Goal: Task Accomplishment & Management: Complete application form

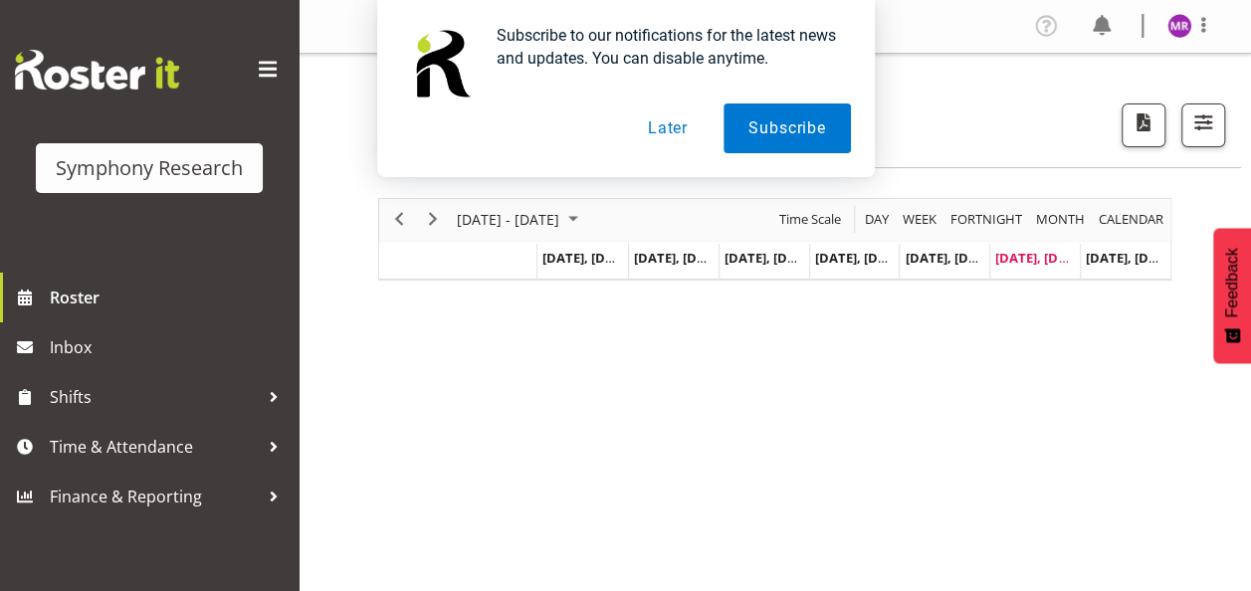
click at [679, 131] on button "Later" at bounding box center [668, 129] width 90 height 50
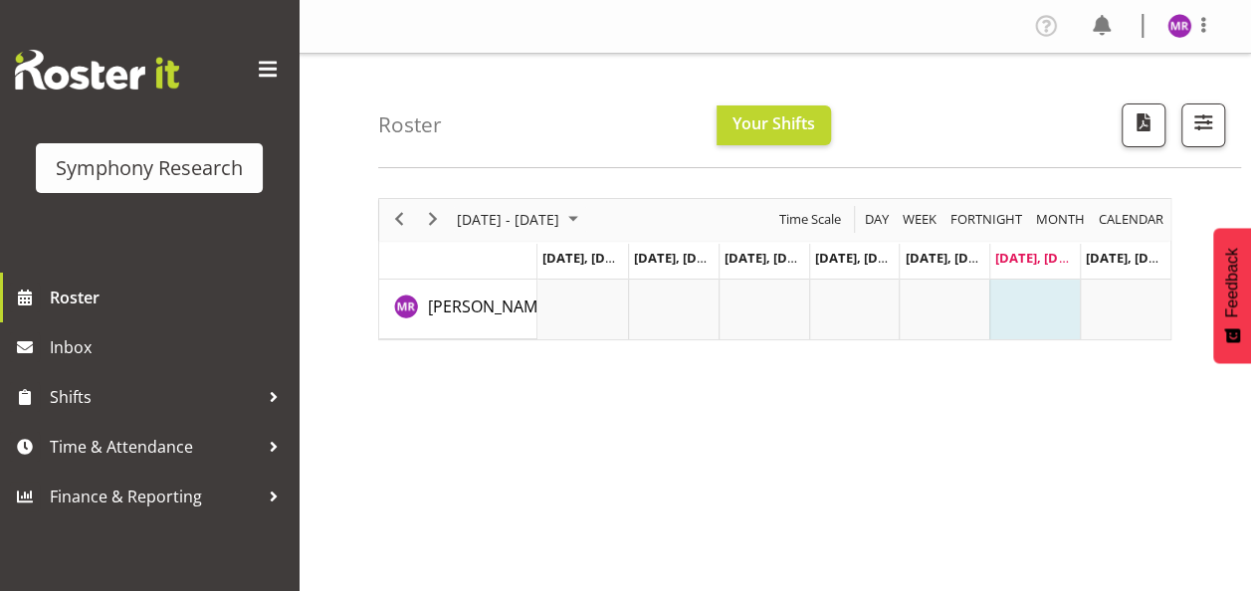
click at [1023, 297] on td "Timeline Week of August 23, 2025" at bounding box center [1035, 310] width 91 height 60
click at [1015, 256] on span "[DATE], [DATE]" at bounding box center [1041, 258] width 91 height 18
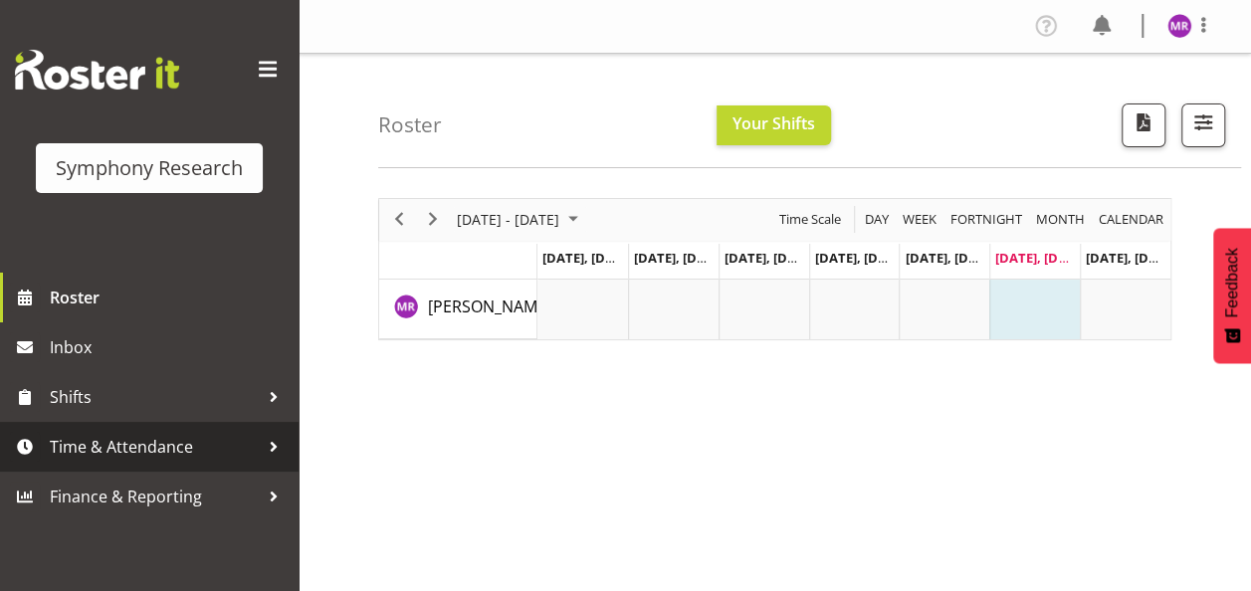
click at [147, 442] on span "Time & Attendance" at bounding box center [154, 447] width 209 height 30
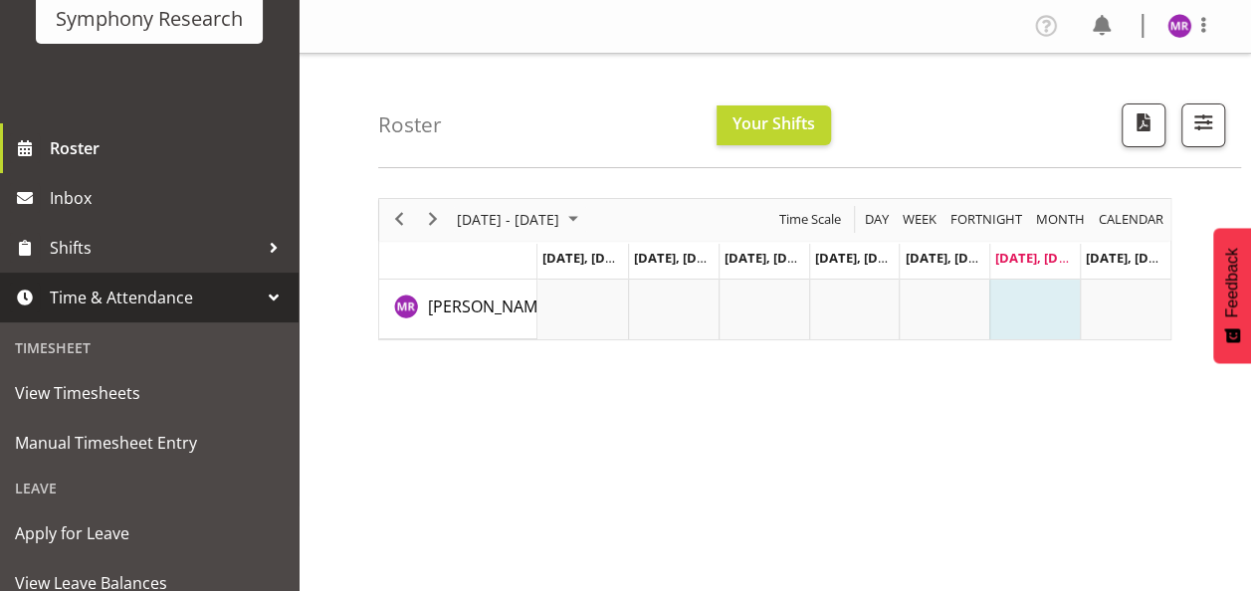
scroll to position [152, 0]
click at [70, 343] on div "Timesheet" at bounding box center [149, 345] width 289 height 41
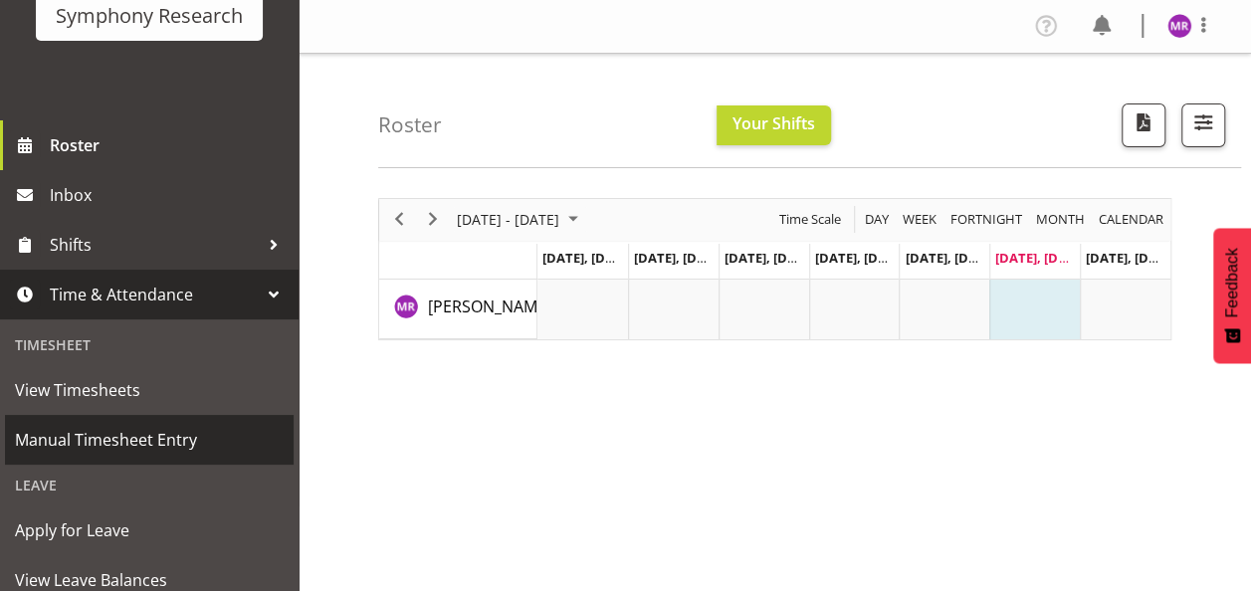
click at [86, 434] on span "Manual Timesheet Entry" at bounding box center [149, 440] width 269 height 30
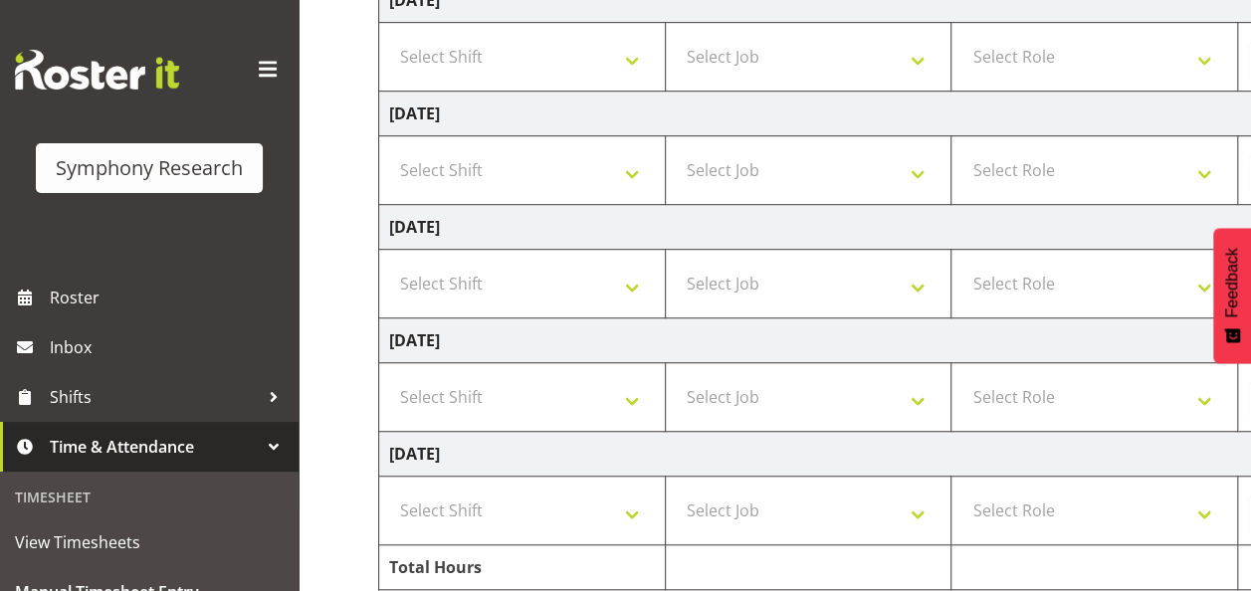
scroll to position [567, 0]
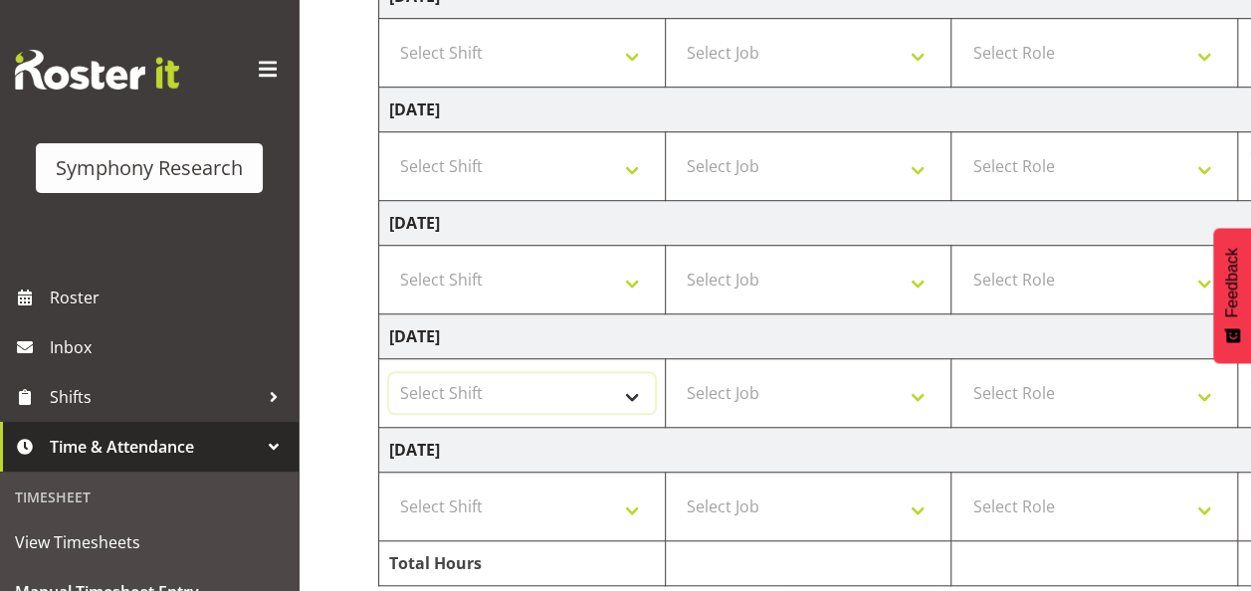
click at [623, 394] on select "Select Shift !!Weekend Residential (Roster IT Shift Label) *Business 9/10am ~ 4…" at bounding box center [522, 393] width 266 height 40
select select "67675"
click at [389, 373] on select "Select Shift !!Weekend Residential (Roster IT Shift Label) *Business 9/10am ~ 4…" at bounding box center [522, 393] width 266 height 40
click at [897, 395] on select "Select Job 550060 IF Admin 553492 World Poll Aus Wave 2 Main 2025 553493 World …" at bounding box center [809, 393] width 266 height 40
select select "7759"
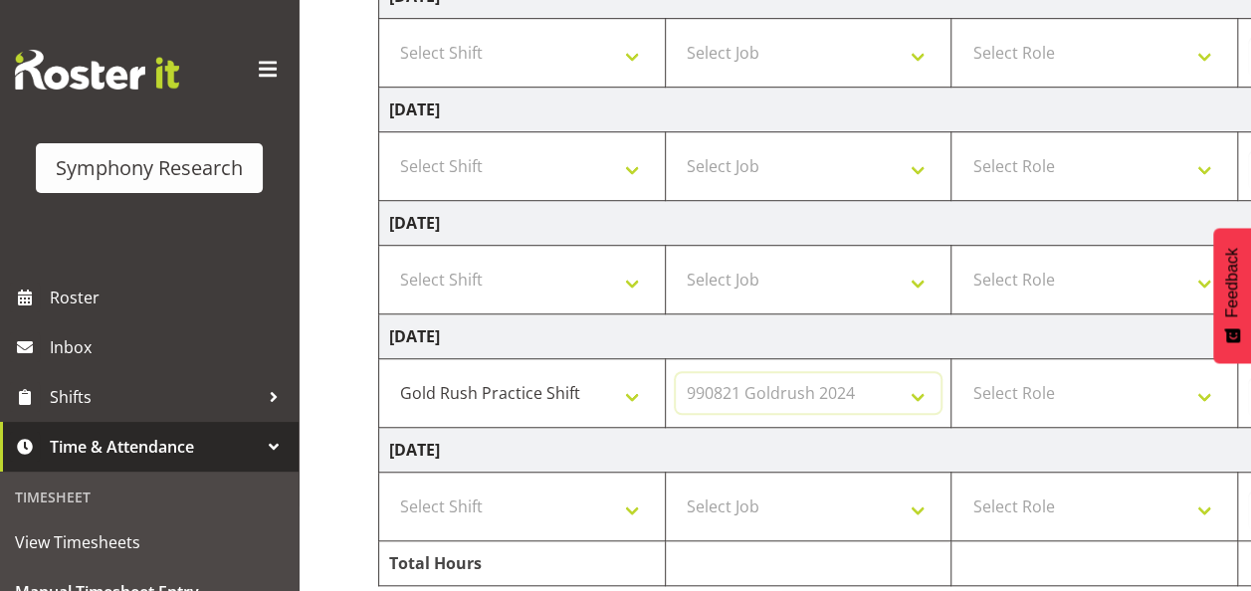
click at [676, 373] on select "Select Job 550060 IF Admin 553492 World Poll Aus Wave 2 Main 2025 553493 World …" at bounding box center [809, 393] width 266 height 40
click at [1199, 393] on select "Select Role Briefing Interviewing" at bounding box center [1095, 393] width 266 height 40
select select "47"
click at [962, 373] on select "Select Role Briefing Interviewing" at bounding box center [1095, 393] width 266 height 40
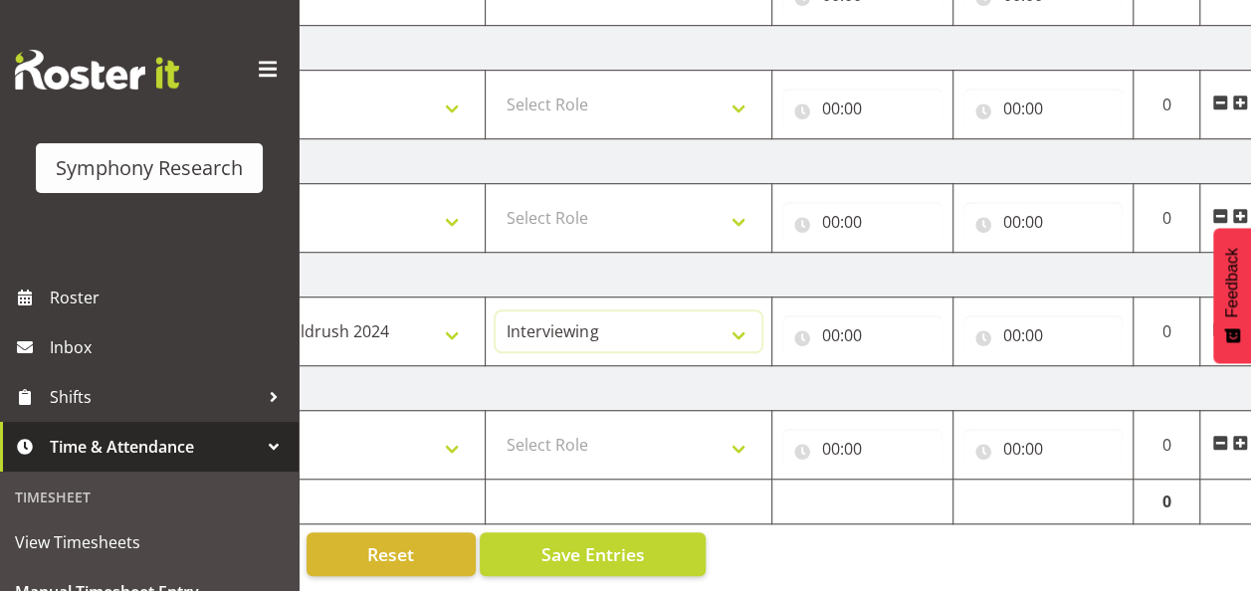
scroll to position [0, 521]
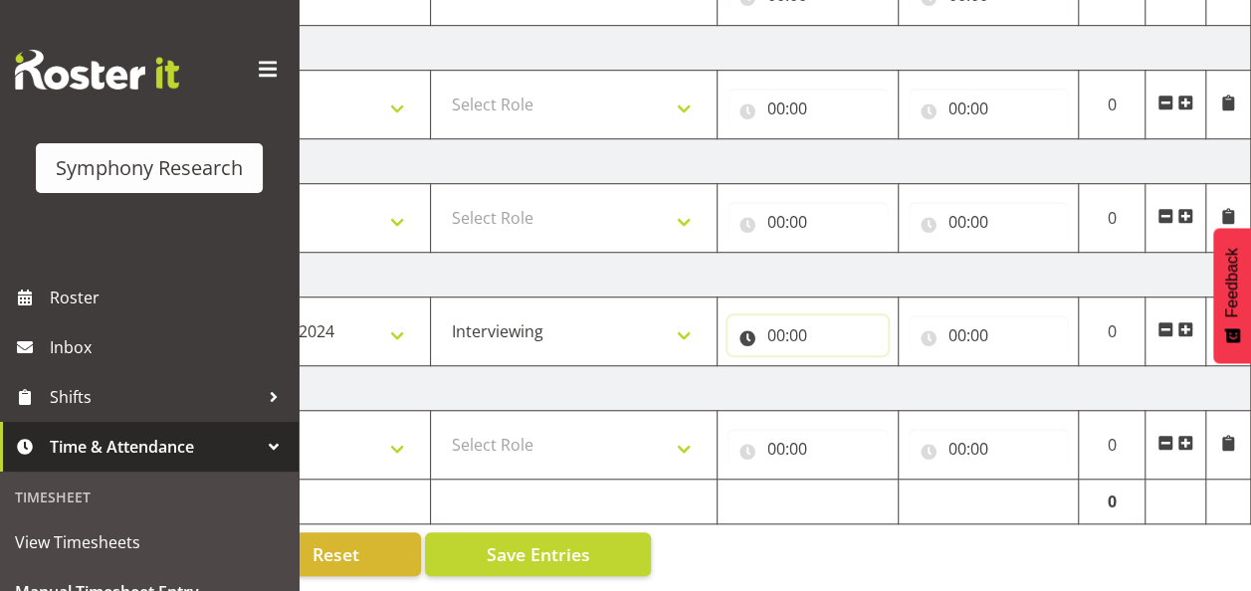
click at [787, 321] on input "00:00" at bounding box center [808, 336] width 160 height 40
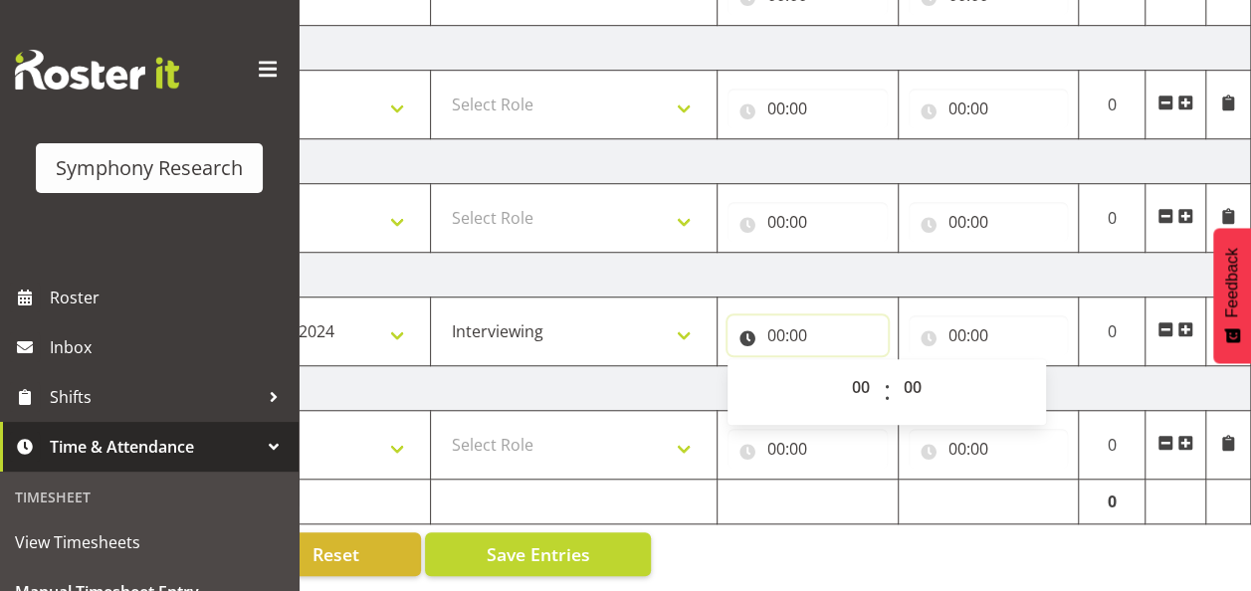
click at [783, 323] on input "00:00" at bounding box center [808, 336] width 160 height 40
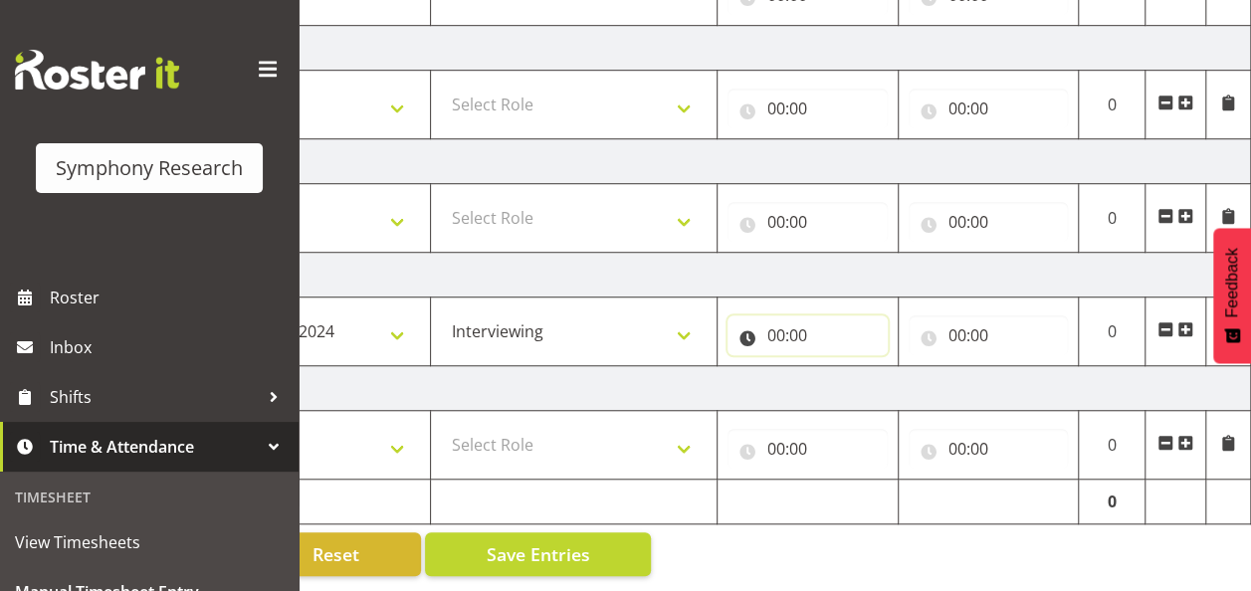
click at [769, 316] on input "00:00" at bounding box center [808, 336] width 160 height 40
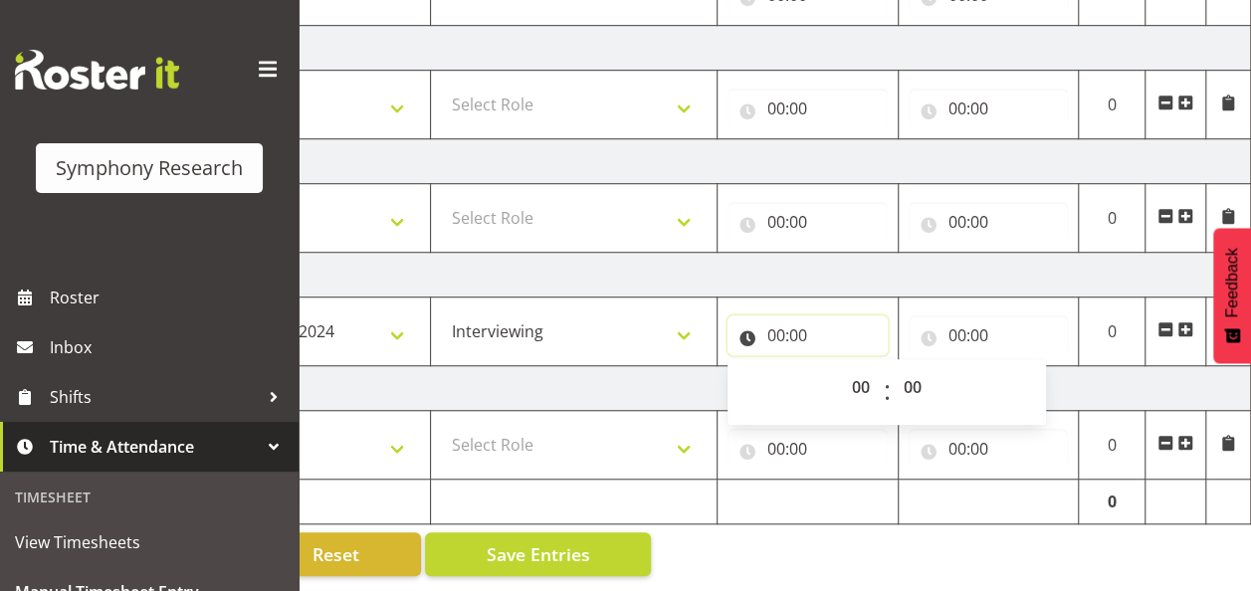
click at [746, 325] on input "00:00" at bounding box center [808, 336] width 160 height 40
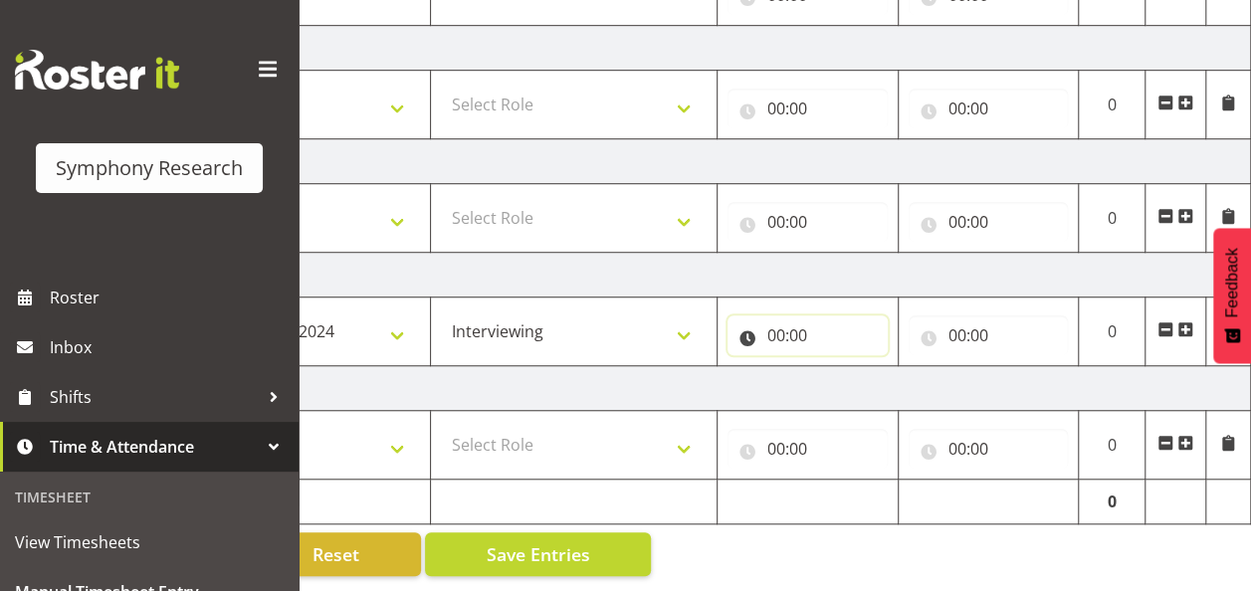
click at [748, 322] on input "00:00" at bounding box center [808, 336] width 160 height 40
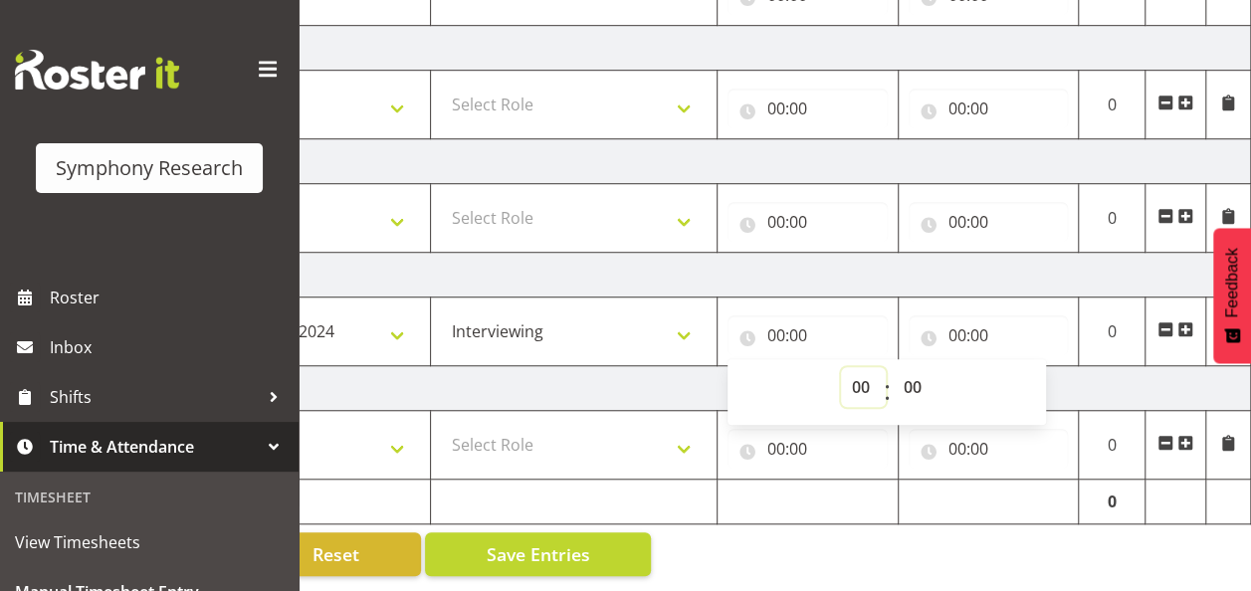
click at [858, 370] on select "00 01 02 03 04 05 06 07 08 09 10 11 12 13 14 15 16 17 18 19 20 21 22 23" at bounding box center [863, 387] width 45 height 40
select select "12"
click at [841, 367] on select "00 01 02 03 04 05 06 07 08 09 10 11 12 13 14 15 16 17 18 19 20 21 22 23" at bounding box center [863, 387] width 45 height 40
type input "12:00"
click at [962, 320] on input "00:00" at bounding box center [989, 336] width 160 height 40
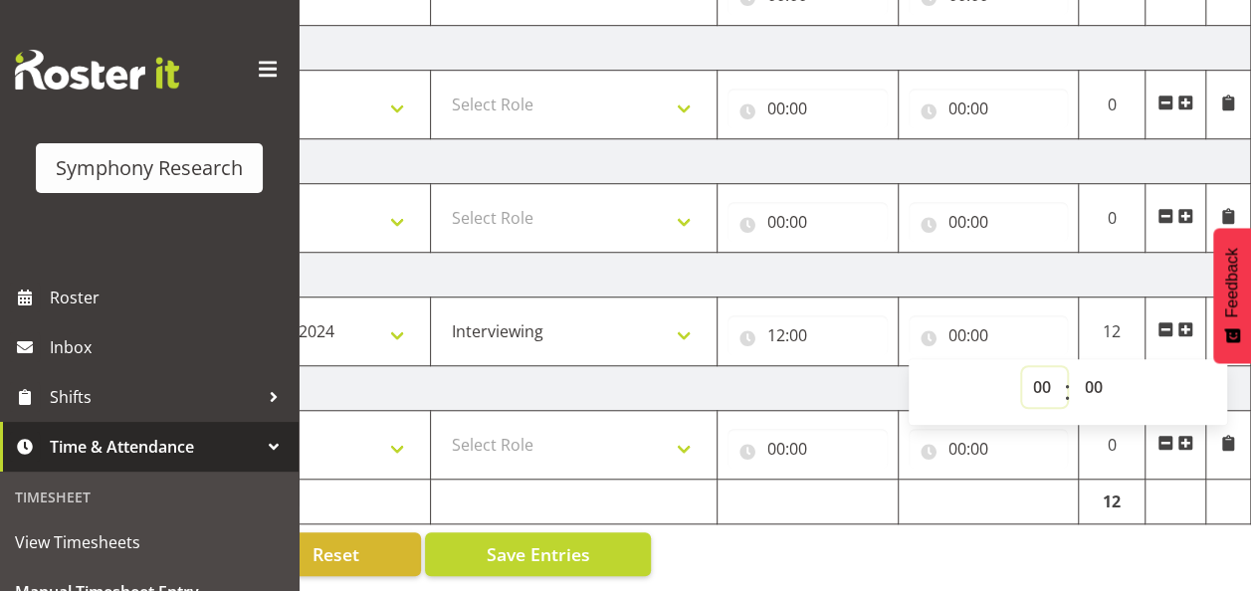
click at [1038, 371] on select "00 01 02 03 04 05 06 07 08 09 10 11 12 13 14 15 16 17 18 19 20 21 22 23" at bounding box center [1044, 387] width 45 height 40
select select "16"
click at [1022, 367] on select "00 01 02 03 04 05 06 07 08 09 10 11 12 13 14 15 16 17 18 19 20 21 22 23" at bounding box center [1044, 387] width 45 height 40
type input "16:00"
click at [1077, 536] on div "Manual Timesheets [DATE] - [DATE] Shift Job Role Start Time End Time Total [DAT…" at bounding box center [775, 8] width 953 height 1167
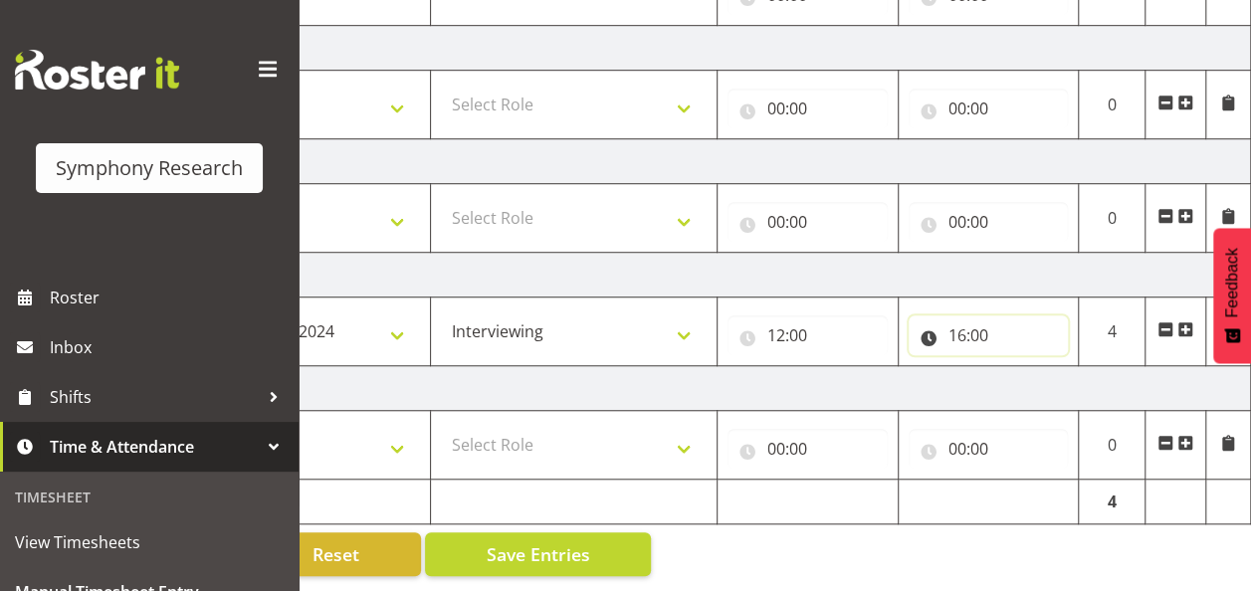
click at [984, 326] on input "16:00" at bounding box center [989, 336] width 160 height 40
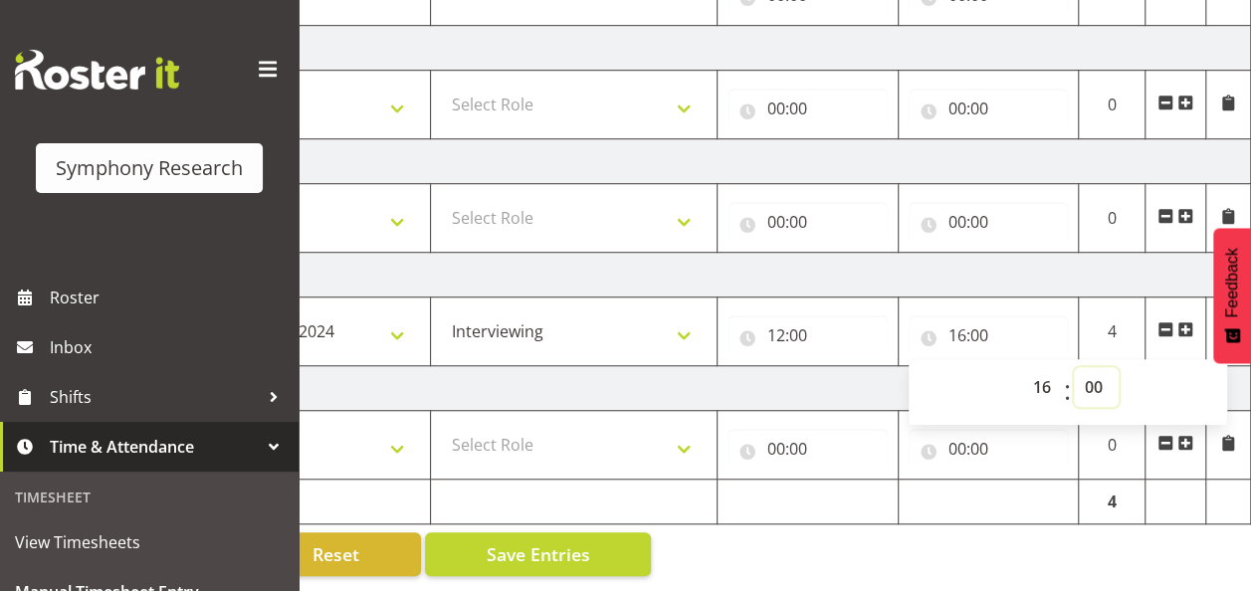
click at [1091, 374] on select "00 01 02 03 04 05 06 07 08 09 10 11 12 13 14 15 16 17 18 19 20 21 22 23 24 25 2…" at bounding box center [1096, 387] width 45 height 40
select select "11"
click at [1074, 367] on select "00 01 02 03 04 05 06 07 08 09 10 11 12 13 14 15 16 17 18 19 20 21 22 23 24 25 2…" at bounding box center [1096, 387] width 45 height 40
type input "16:11"
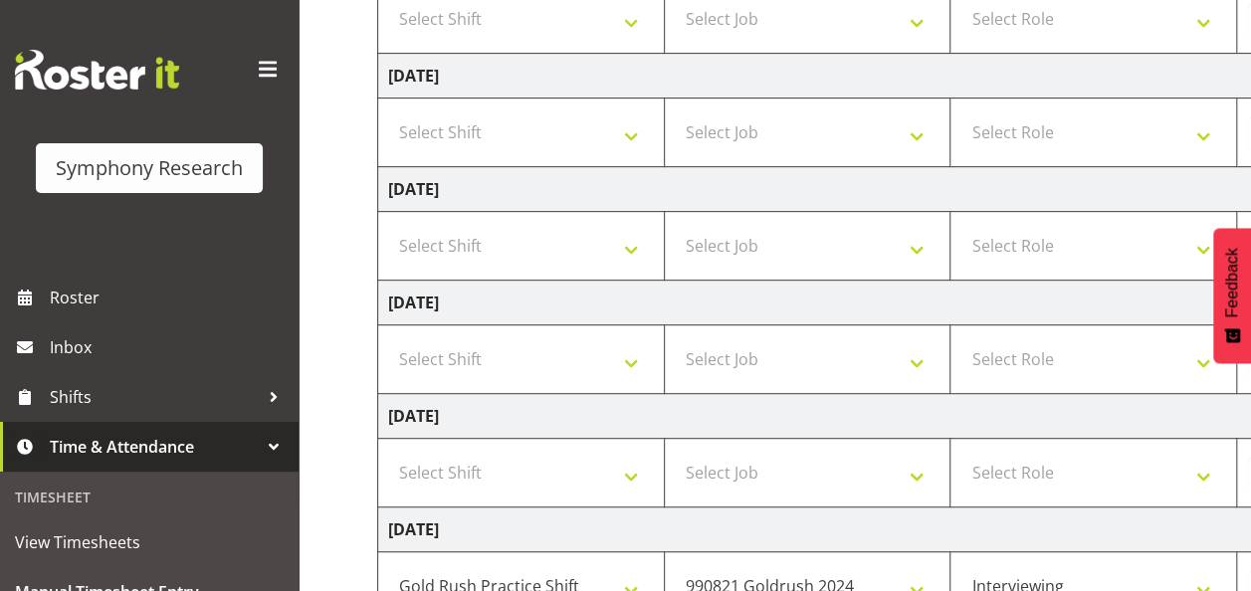
scroll to position [376, 0]
click at [629, 245] on select "Select Shift !!Weekend Residential (Roster IT Shift Label) *Business 9/10am ~ 4…" at bounding box center [521, 244] width 266 height 40
click at [319, 406] on div "Manual Timesheets [DATE] - [DATE] Shift Job Role Start Time End Time Total [DAT…" at bounding box center [775, 260] width 953 height 1167
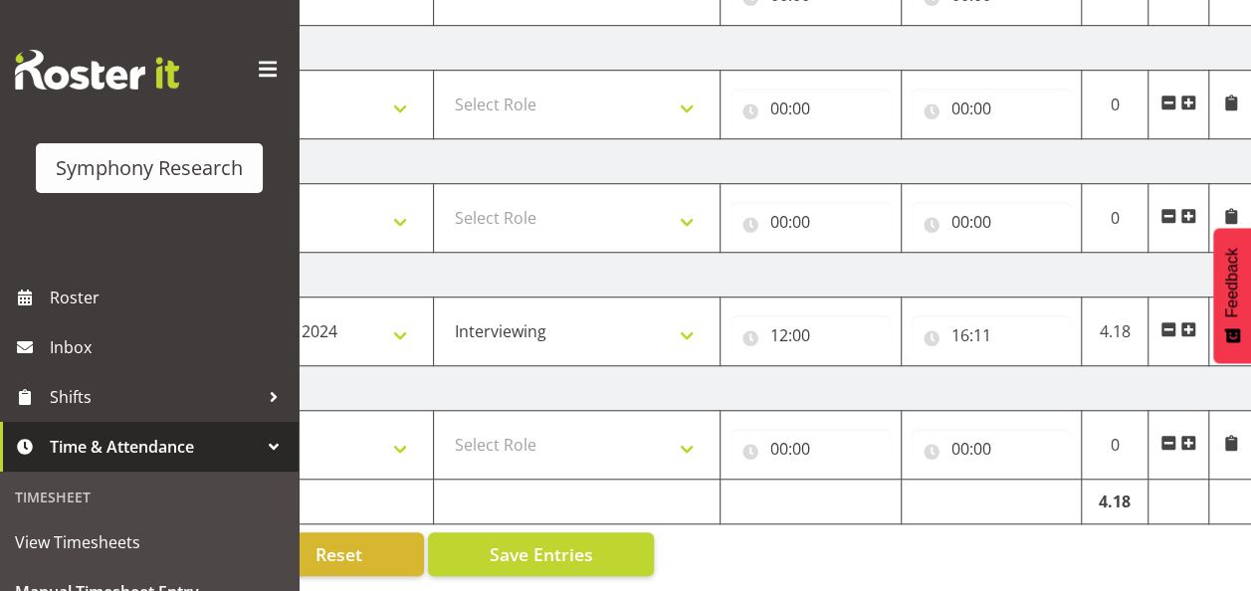
scroll to position [0, 521]
click at [1121, 317] on td "4.18" at bounding box center [1112, 332] width 67 height 69
click at [1102, 315] on td "4.18" at bounding box center [1112, 332] width 67 height 69
click at [1169, 322] on span at bounding box center [1166, 330] width 16 height 16
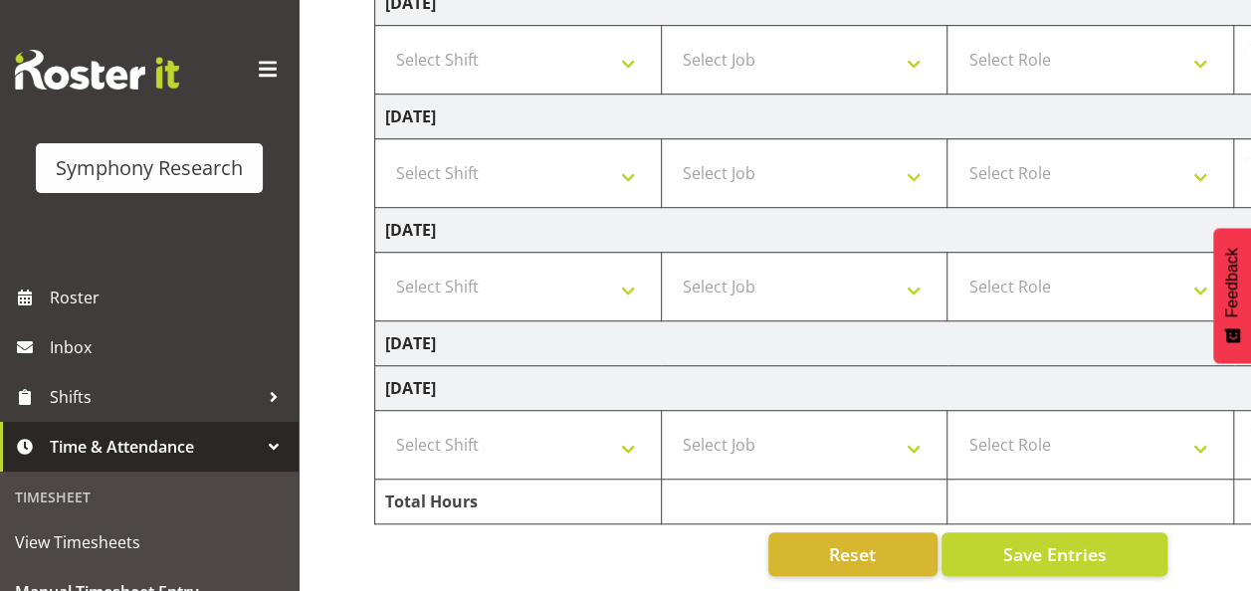
scroll to position [0, 0]
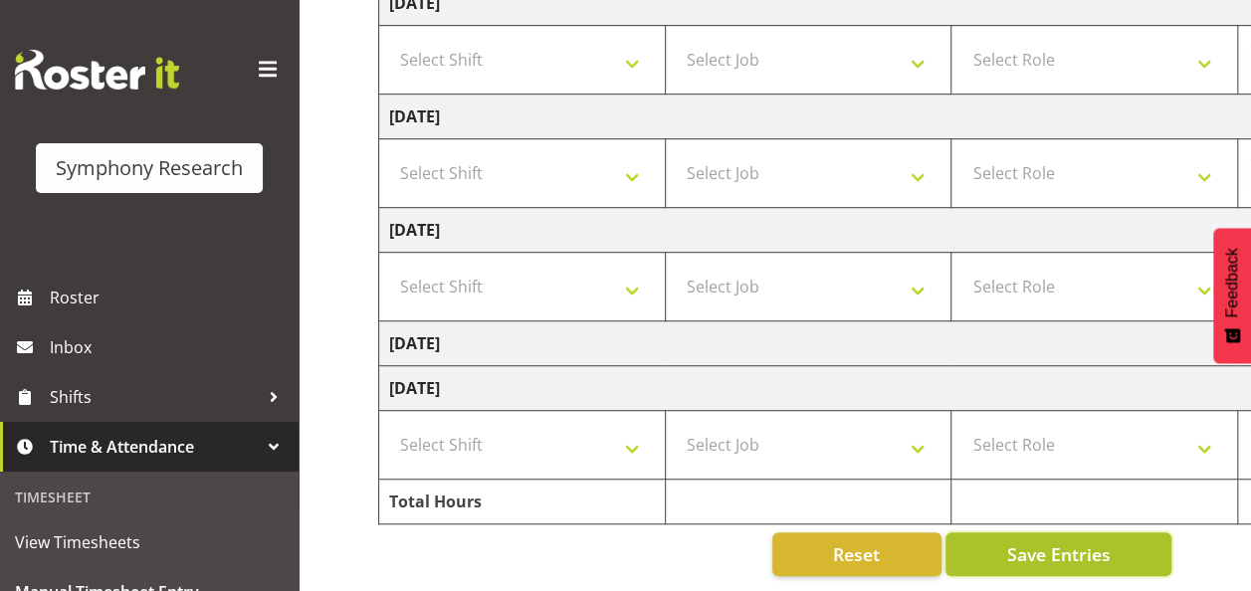
click at [1004, 541] on button "Save Entries" at bounding box center [1059, 555] width 226 height 44
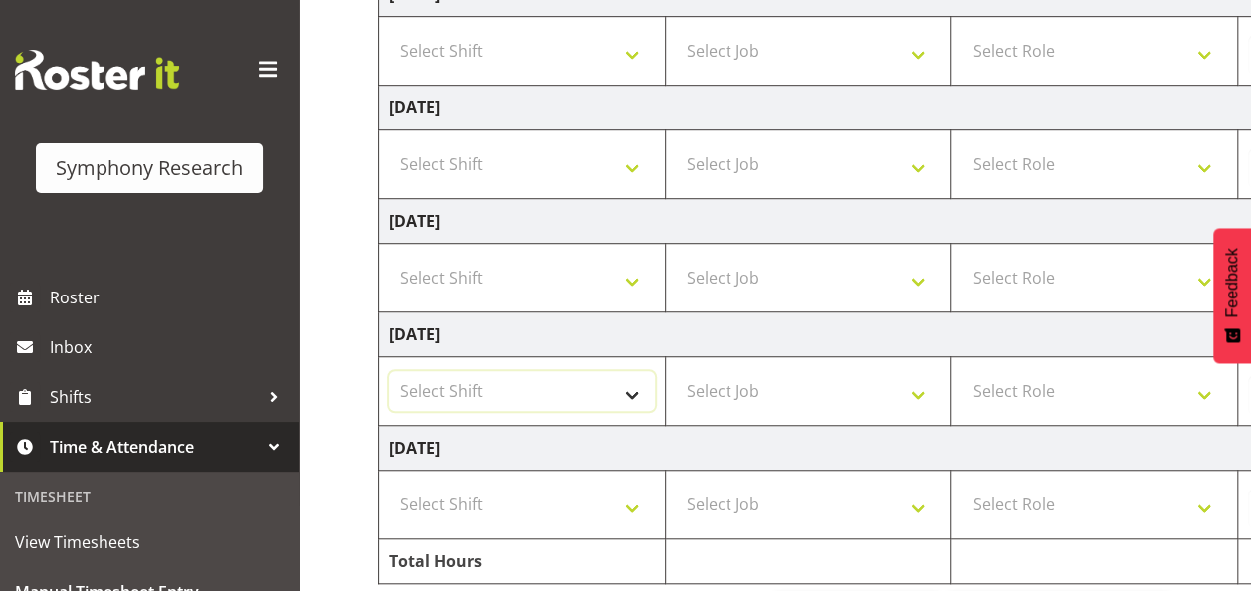
click at [622, 392] on select "Select Shift !!Weekend Residential (Roster IT Shift Label) *Business 9/10am ~ 4…" at bounding box center [522, 391] width 266 height 40
select select "67675"
click at [389, 371] on select "Select Shift !!Weekend Residential (Roster IT Shift Label) *Business 9/10am ~ 4…" at bounding box center [522, 391] width 266 height 40
click at [800, 386] on select "Select Job 550060 IF Admin 553492 World Poll Aus Wave 2 Main 2025 553493 World …" at bounding box center [809, 391] width 266 height 40
select select "7759"
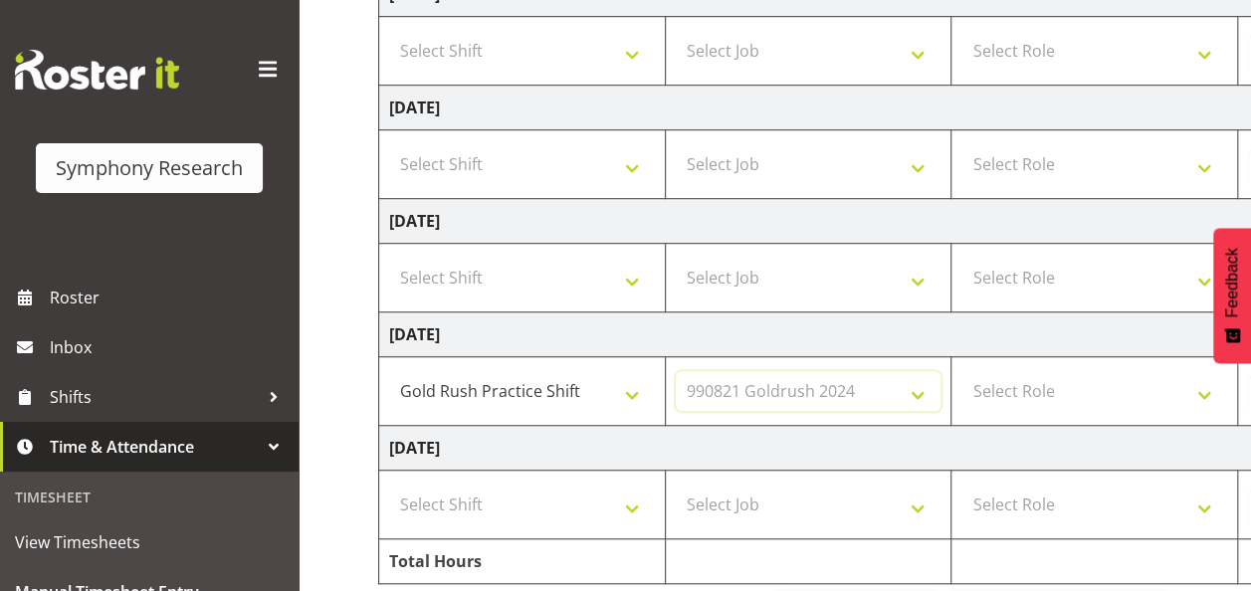
click at [676, 371] on select "Select Job 550060 IF Admin 553492 World Poll Aus Wave 2 Main 2025 553493 World …" at bounding box center [809, 391] width 266 height 40
click at [1057, 398] on select "Select Role Briefing Interviewing" at bounding box center [1095, 391] width 266 height 40
select select "47"
click at [962, 371] on select "Select Role Briefing Interviewing" at bounding box center [1095, 391] width 266 height 40
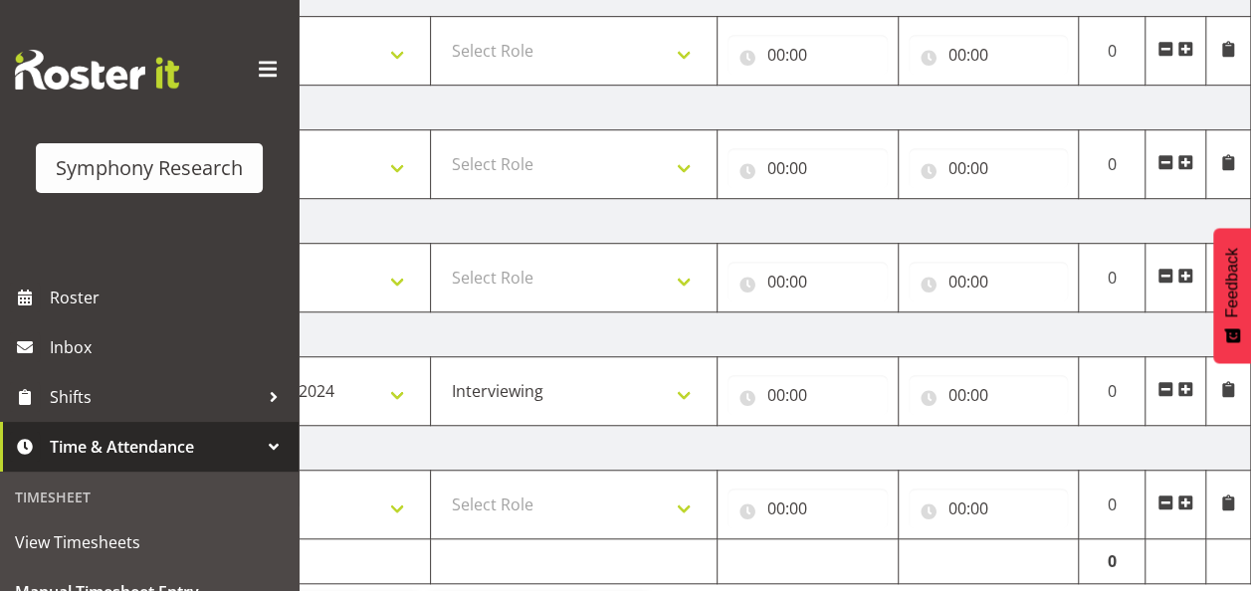
scroll to position [0, 481]
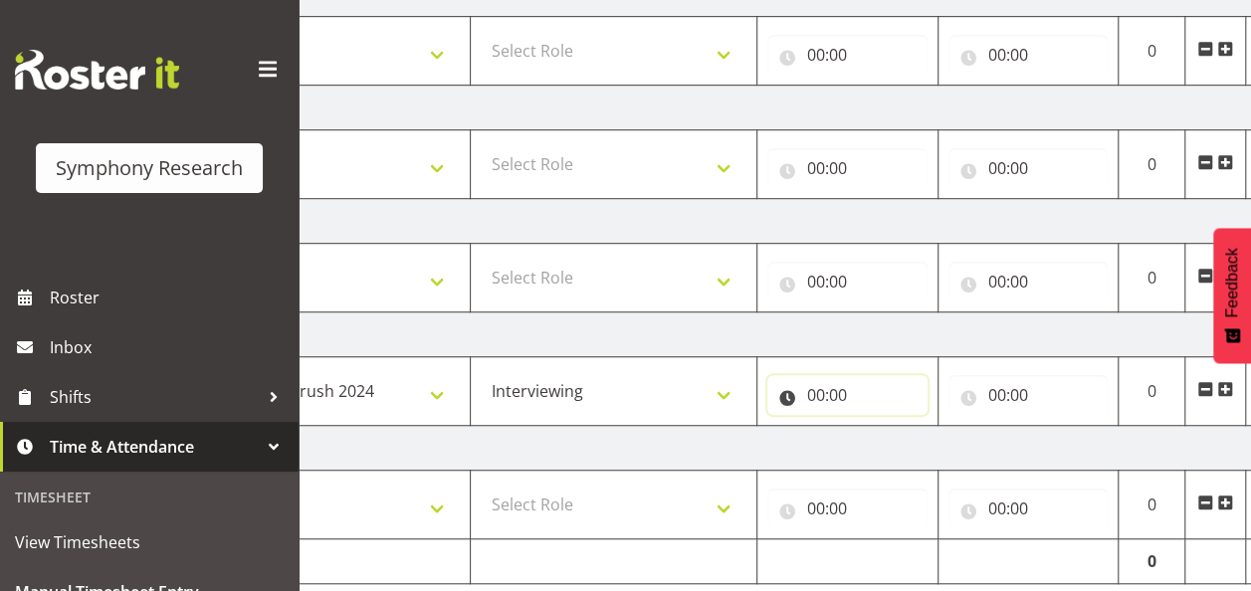
click at [812, 390] on input "00:00" at bounding box center [848, 395] width 160 height 40
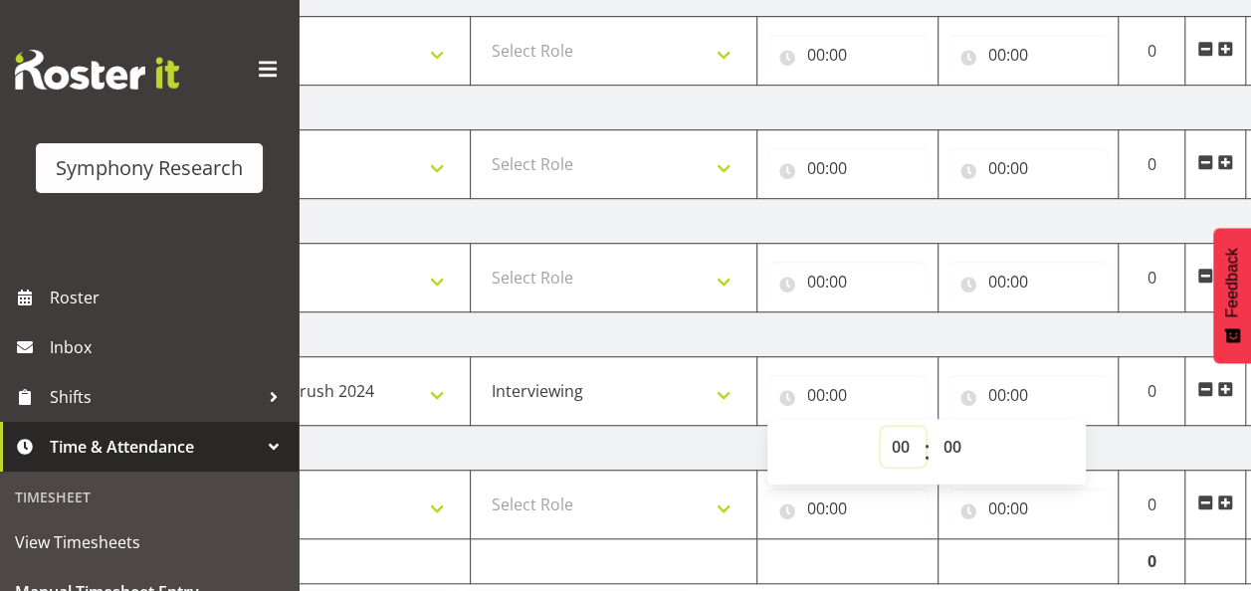
click at [897, 442] on select "00 01 02 03 04 05 06 07 08 09 10 11 12 13 14 15 16 17 18 19 20 21 22 23" at bounding box center [903, 447] width 45 height 40
select select "12"
click at [881, 427] on select "00 01 02 03 04 05 06 07 08 09 10 11 12 13 14 15 16 17 18 19 20 21 22 23" at bounding box center [903, 447] width 45 height 40
type input "12:00"
click at [1014, 392] on input "00:00" at bounding box center [1029, 395] width 160 height 40
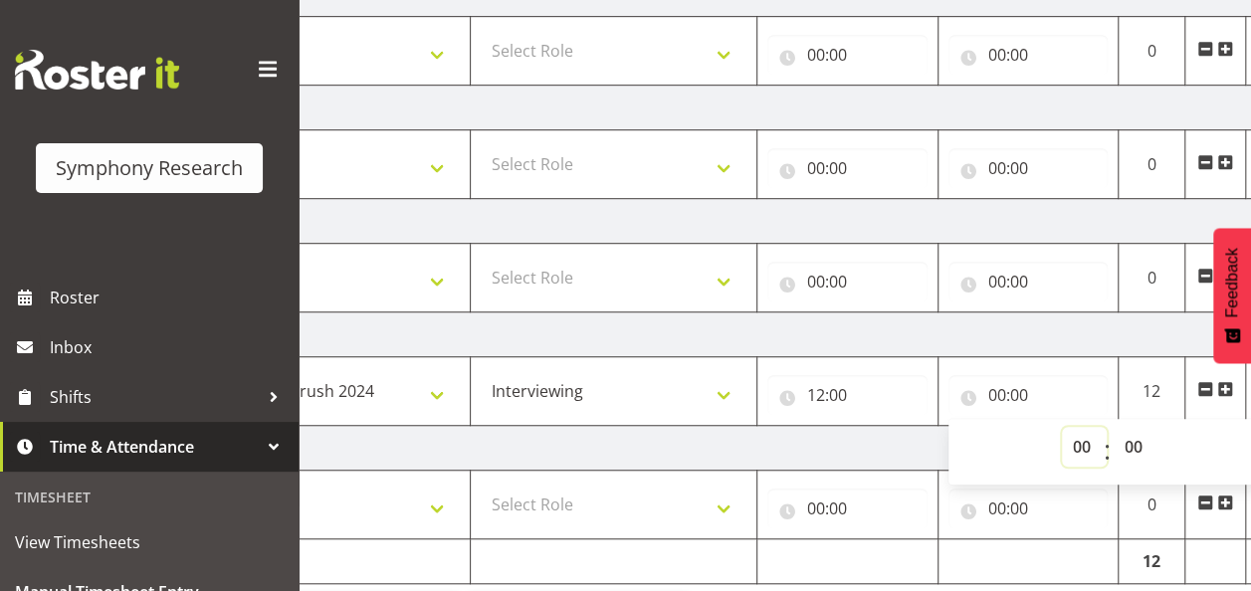
click at [1076, 445] on select "00 01 02 03 04 05 06 07 08 09 10 11 12 13 14 15 16 17 18 19 20 21 22 23" at bounding box center [1084, 447] width 45 height 40
select select "18"
click at [1062, 427] on select "00 01 02 03 04 05 06 07 08 09 10 11 12 13 14 15 16 17 18 19 20 21 22 23" at bounding box center [1084, 447] width 45 height 40
type input "18:00"
click at [999, 386] on input "18:00" at bounding box center [1029, 395] width 160 height 40
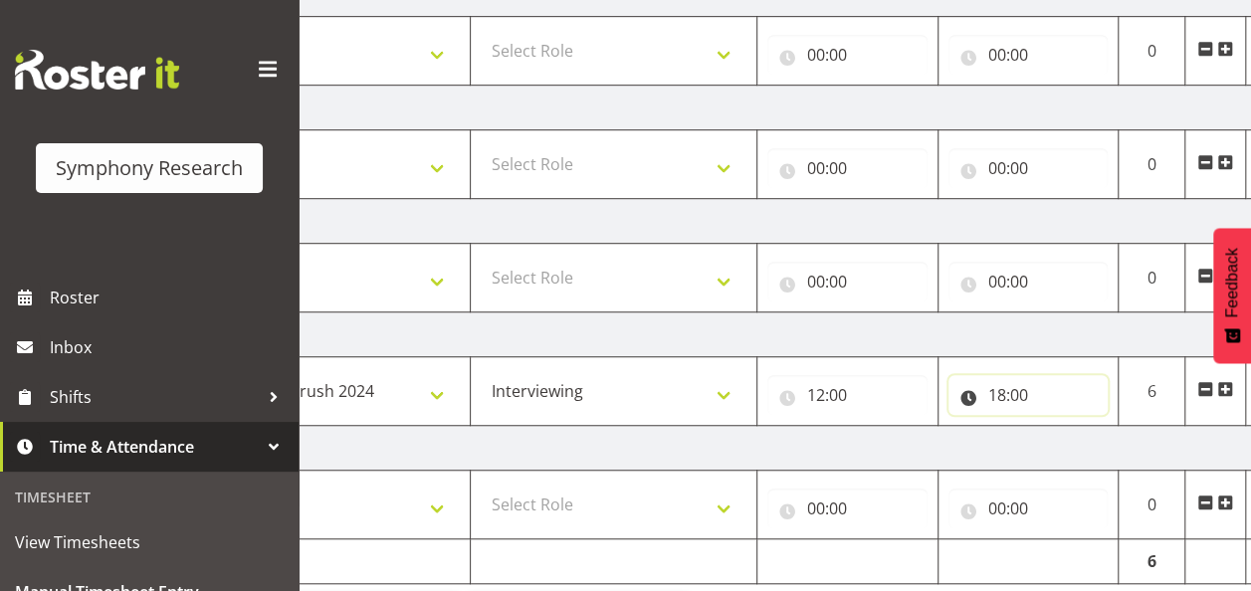
click at [1015, 390] on input "18:00" at bounding box center [1029, 395] width 160 height 40
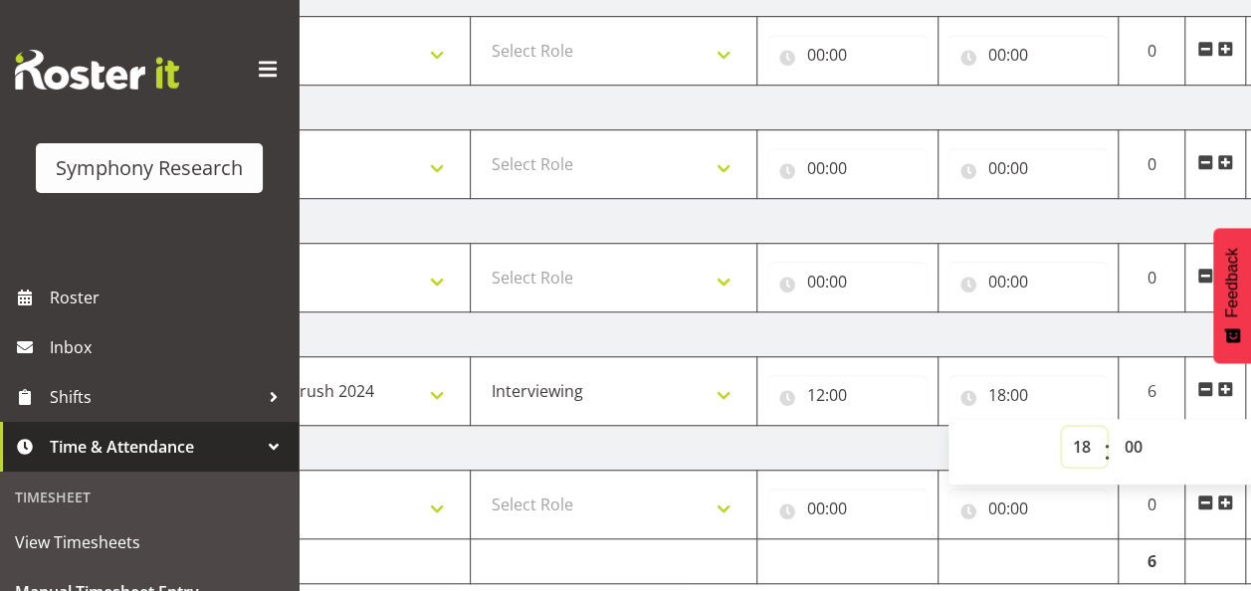
click at [1081, 442] on select "00 01 02 03 04 05 06 07 08 09 10 11 12 13 14 15 16 17 18 19 20 21 22 23" at bounding box center [1084, 447] width 45 height 40
select select "16"
click at [1062, 427] on select "00 01 02 03 04 05 06 07 08 09 10 11 12 13 14 15 16 17 18 19 20 21 22 23" at bounding box center [1084, 447] width 45 height 40
type input "16:00"
click at [1135, 440] on select "00 01 02 03 04 05 06 07 08 09 10 11 12 13 14 15 16 17 18 19 20 21 22 23 24 25 2…" at bounding box center [1136, 447] width 45 height 40
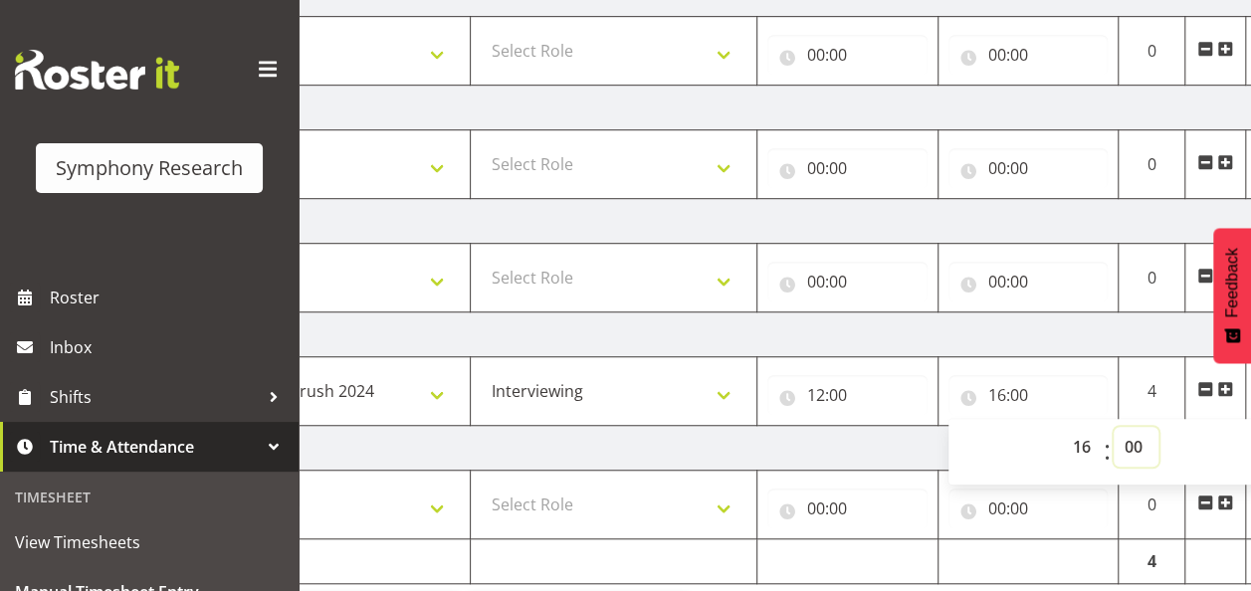
select select "16"
click at [1114, 427] on select "00 01 02 03 04 05 06 07 08 09 10 11 12 13 14 15 16 17 18 19 20 21 22 23 24 25 2…" at bounding box center [1136, 447] width 45 height 40
type input "16:16"
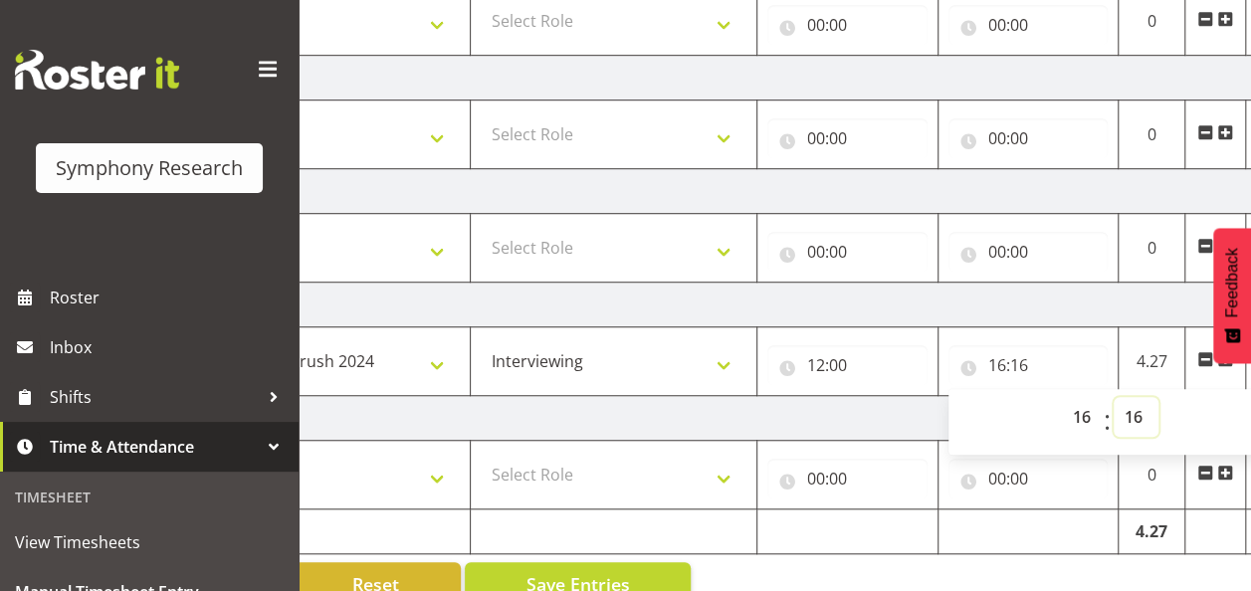
scroll to position [638, 0]
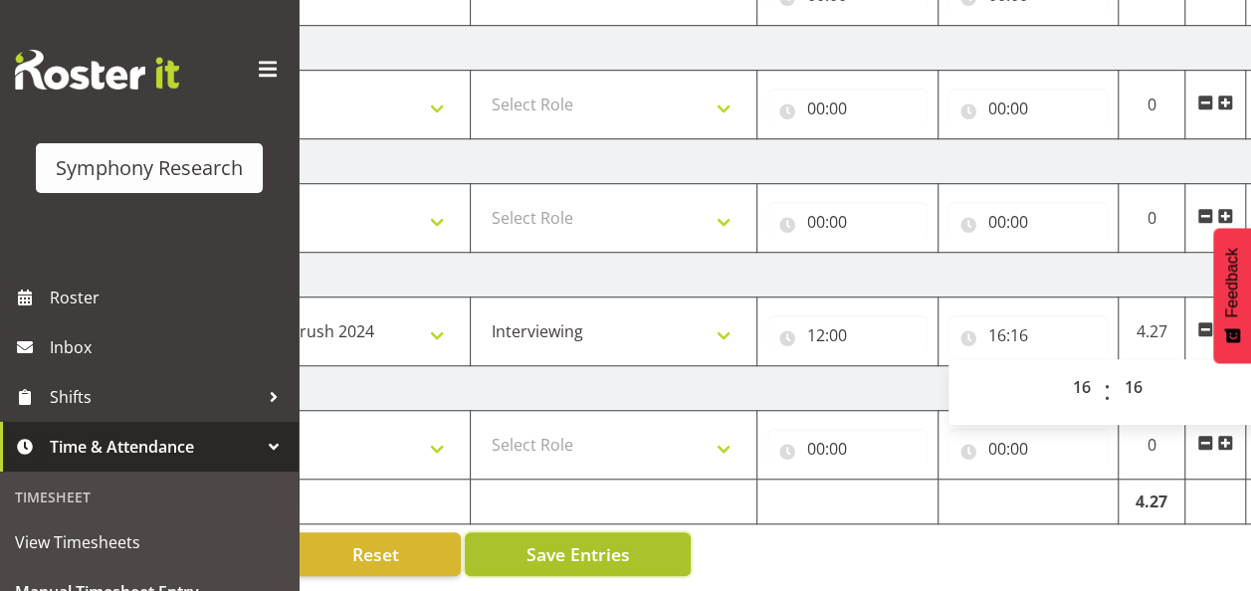
click at [544, 542] on span "Save Entries" at bounding box center [578, 555] width 104 height 26
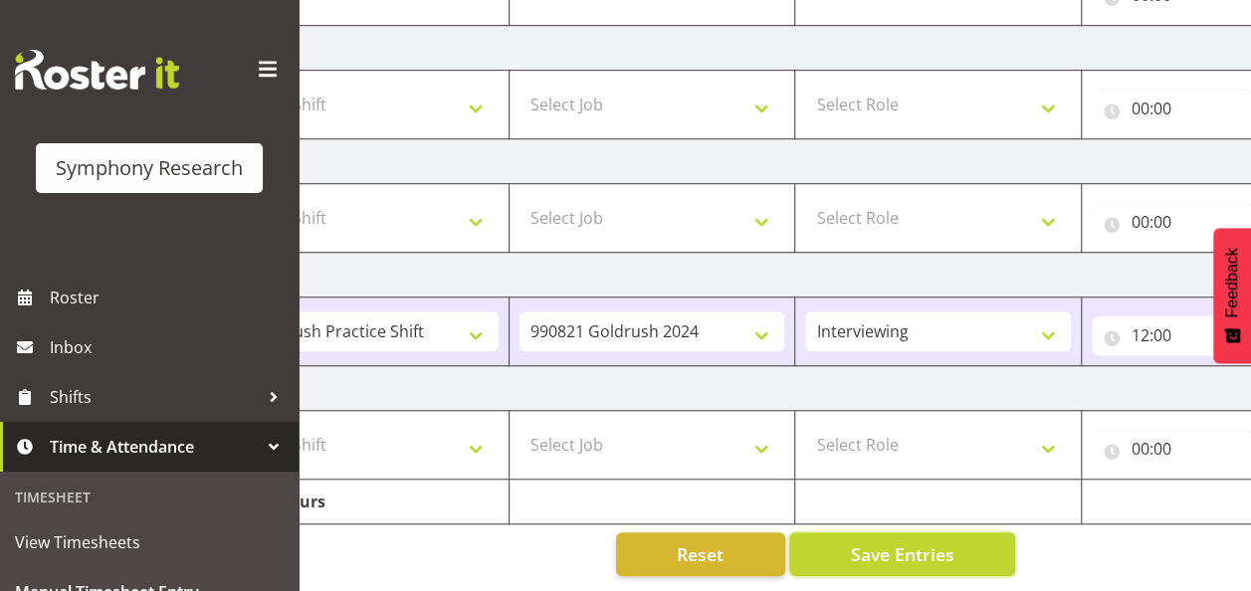
scroll to position [0, 0]
